Goal: Consume media (video, audio): Consume media (video, audio)

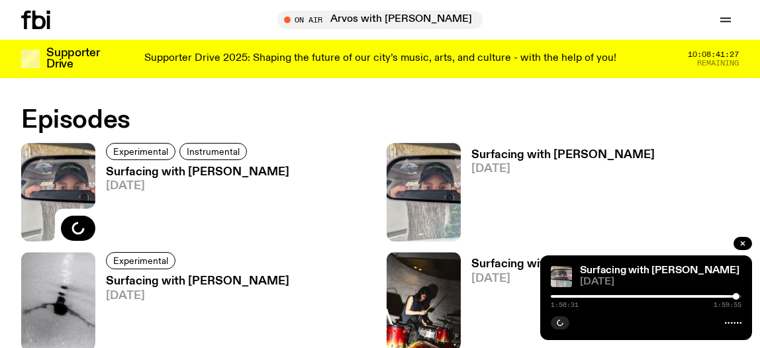
scroll to position [805, 0]
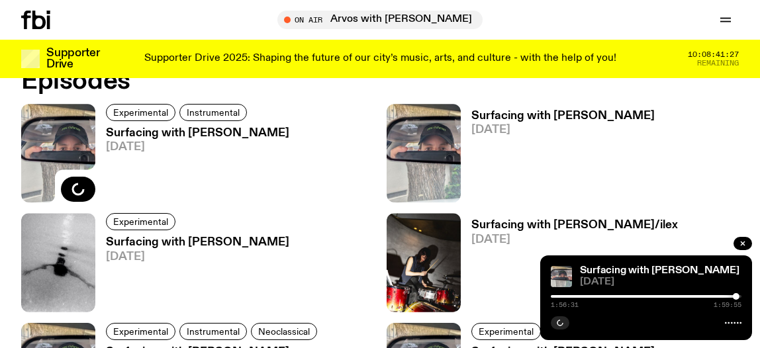
click at [197, 130] on h3 "Surfacing with [PERSON_NAME]" at bounding box center [197, 133] width 183 height 11
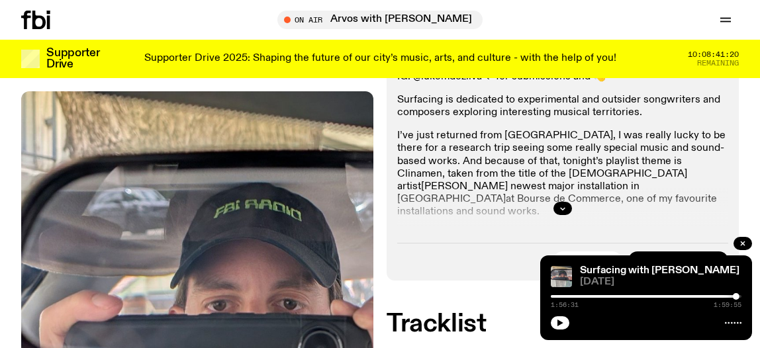
scroll to position [316, 0]
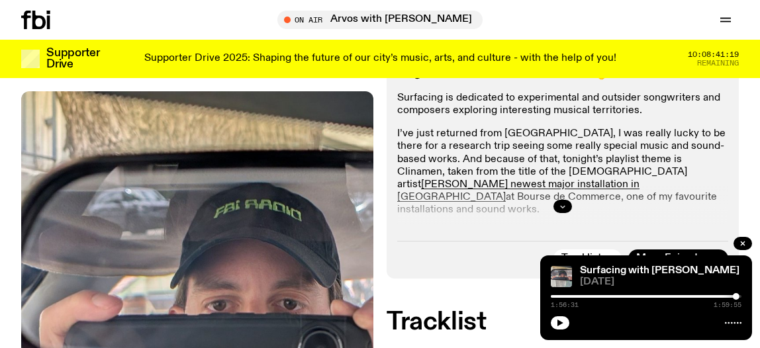
click at [559, 201] on button "button" at bounding box center [562, 206] width 19 height 13
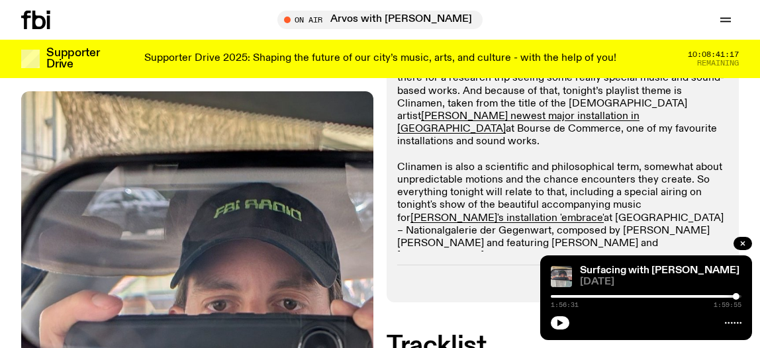
scroll to position [386, 0]
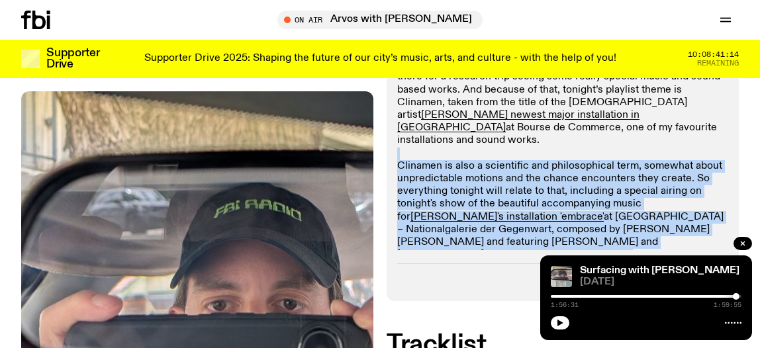
drag, startPoint x: 466, startPoint y: 244, endPoint x: 402, endPoint y: 126, distance: 133.6
click at [402, 126] on p "I’ve just returned from [GEOGRAPHIC_DATA], I was really lucky to be there for a…" at bounding box center [562, 166] width 331 height 216
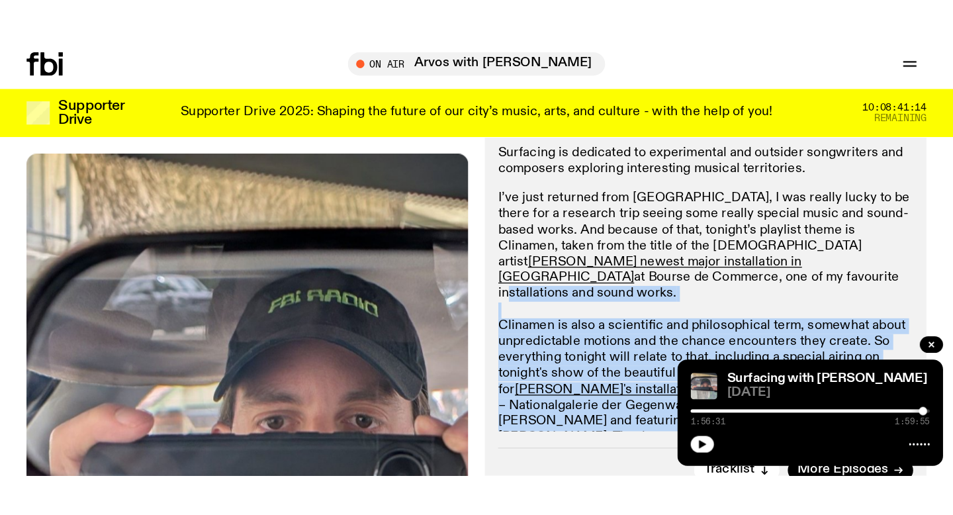
scroll to position [322, 0]
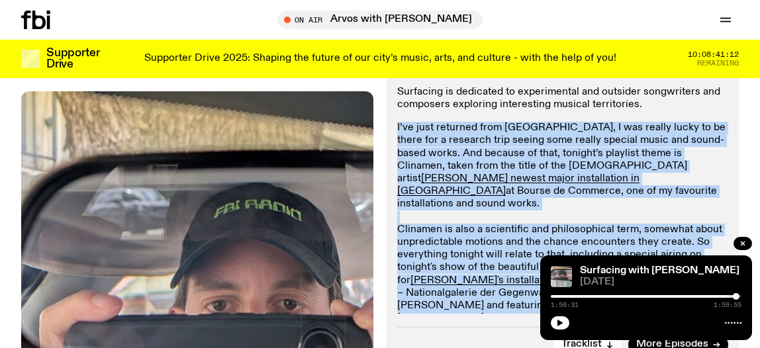
click at [395, 125] on div "Aired on [DATE] 11:00pm Specialist Experimental Instrumental IG: @lukemdezilva …" at bounding box center [563, 166] width 352 height 396
copy p "I’ve just returned from [GEOGRAPHIC_DATA], I was really lucky to be there for a…"
